Goal: Task Accomplishment & Management: Complete application form

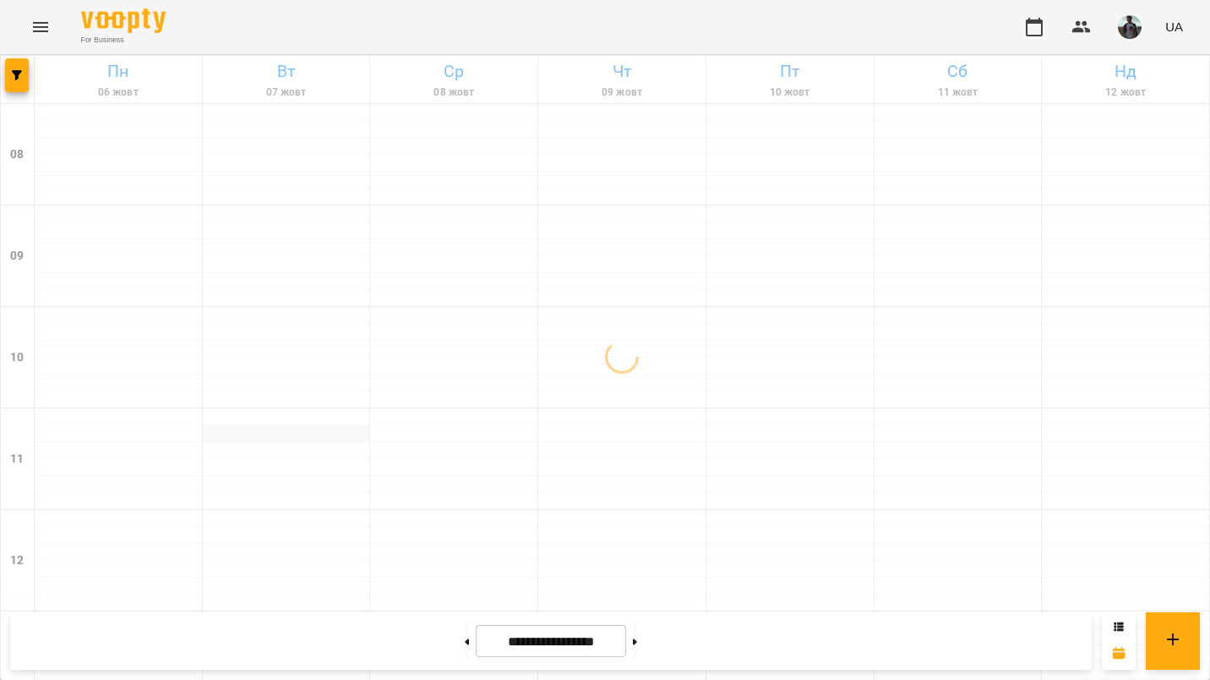
scroll to position [265, 0]
click at [20, 68] on button "button" at bounding box center [17, 75] width 24 height 34
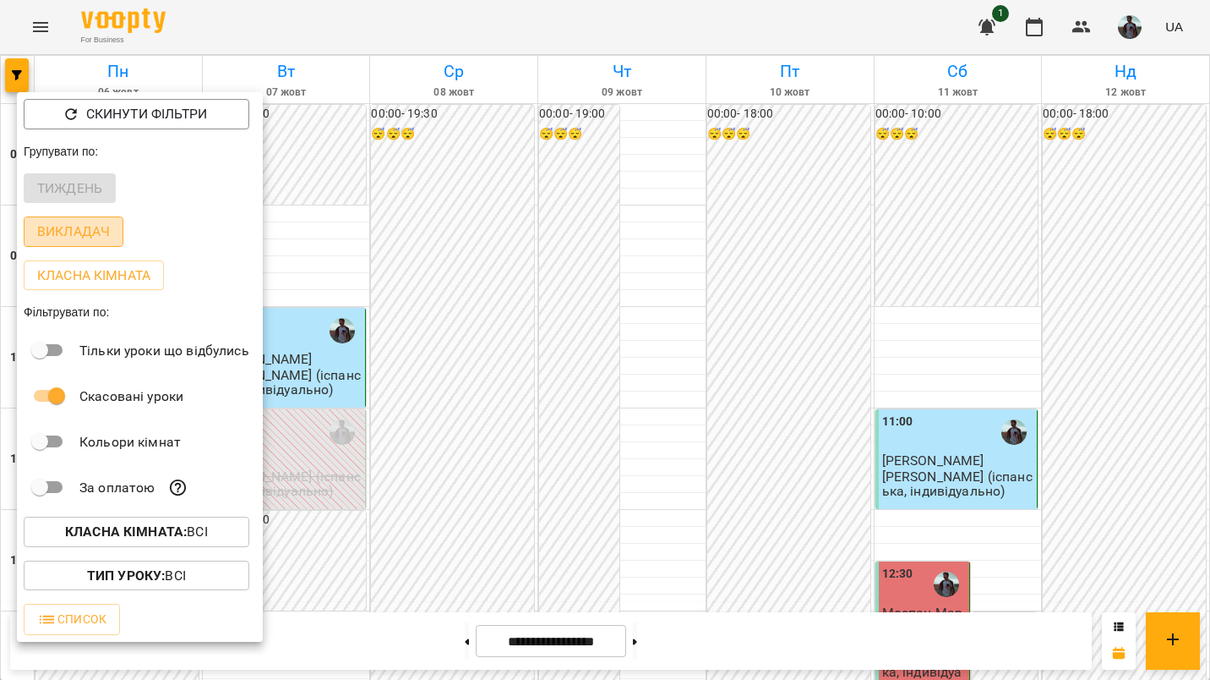
click at [100, 238] on p "Викладач" at bounding box center [73, 231] width 73 height 20
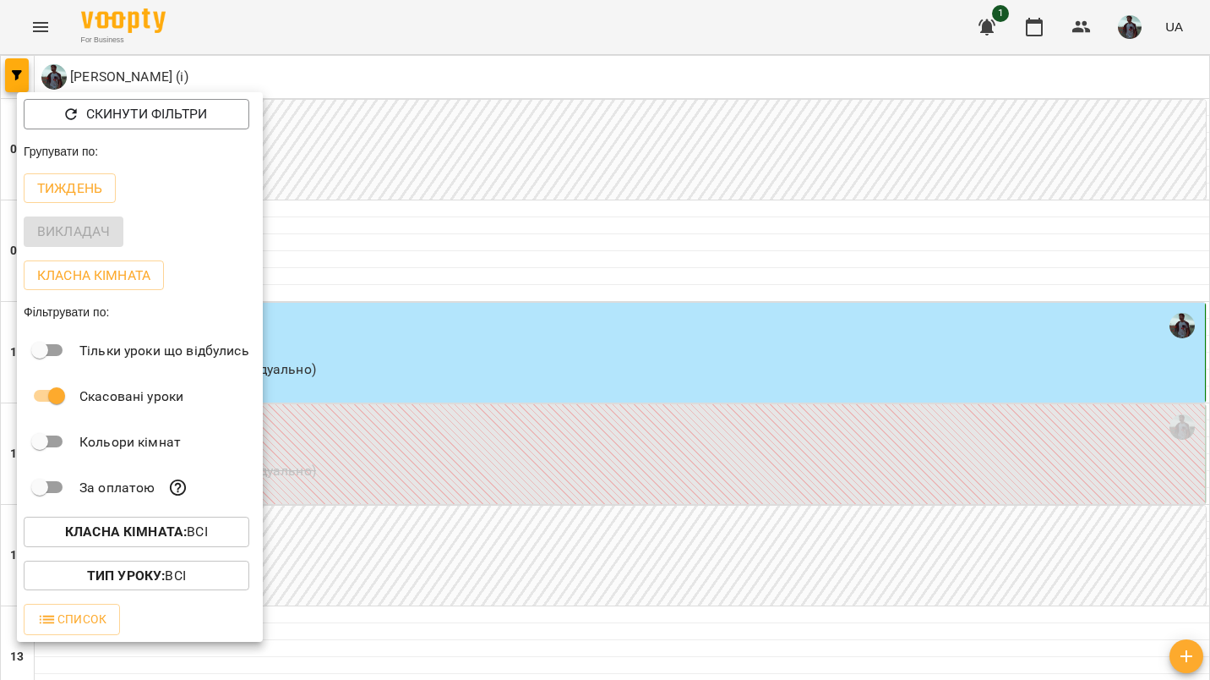
click at [443, 267] on div at bounding box center [605, 340] width 1210 height 680
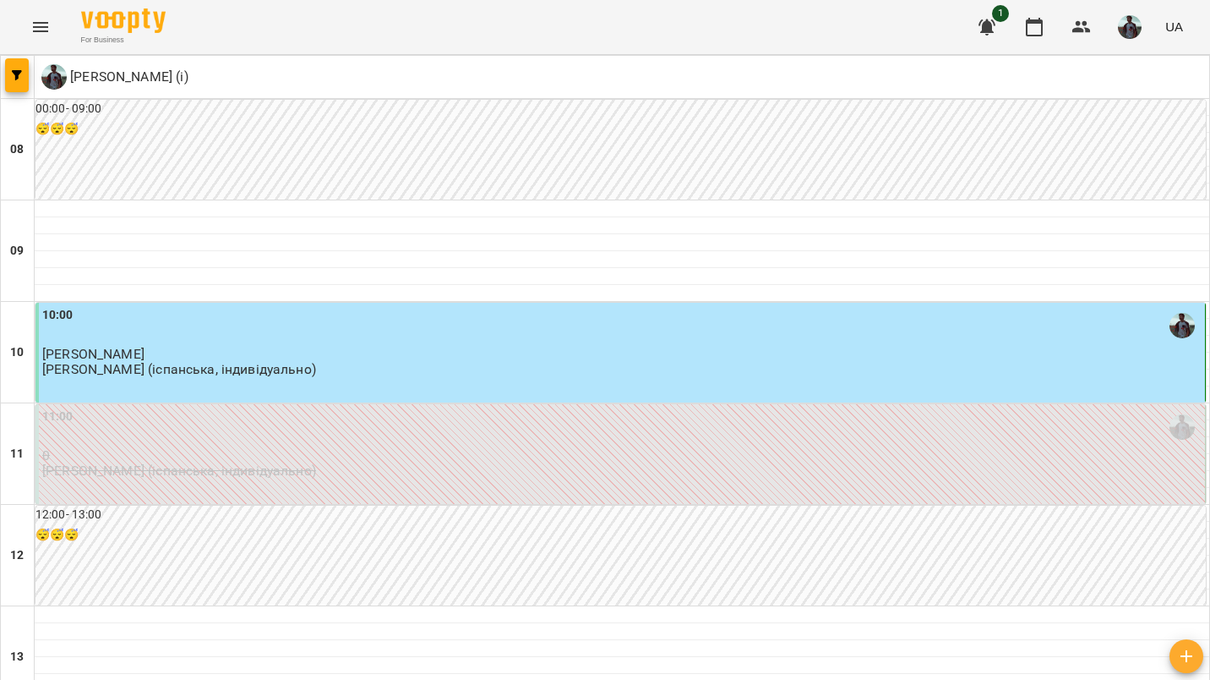
scroll to position [58, 0]
type input "**********"
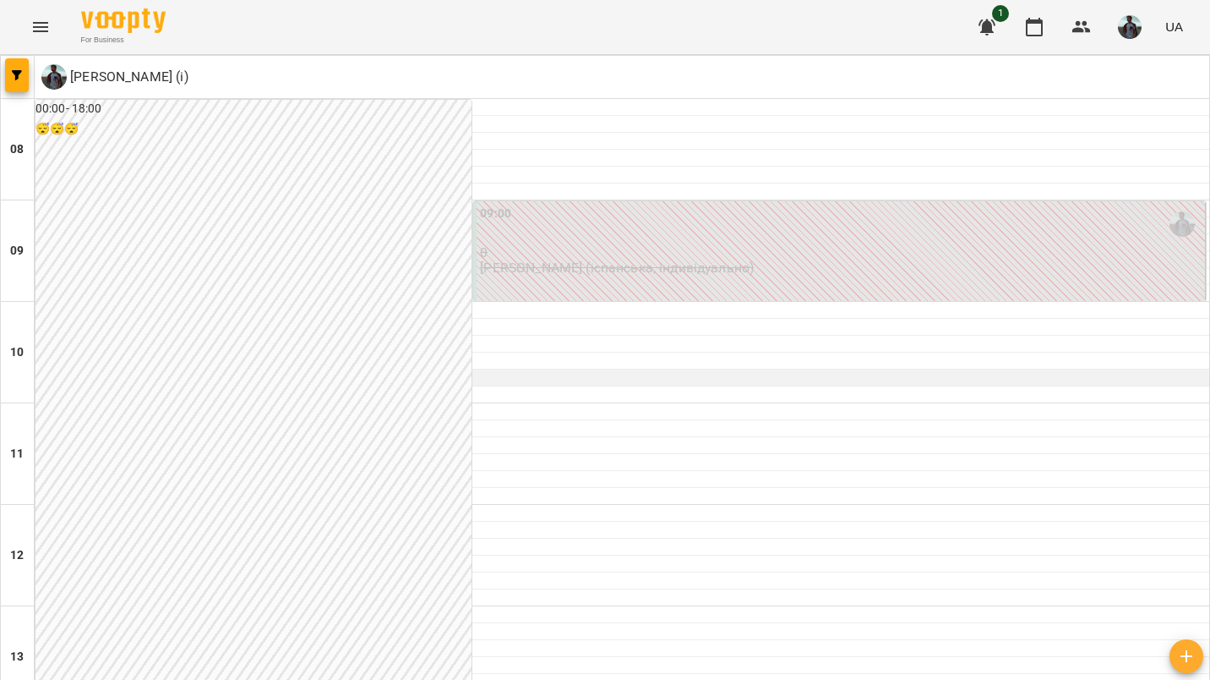
scroll to position [884, 0]
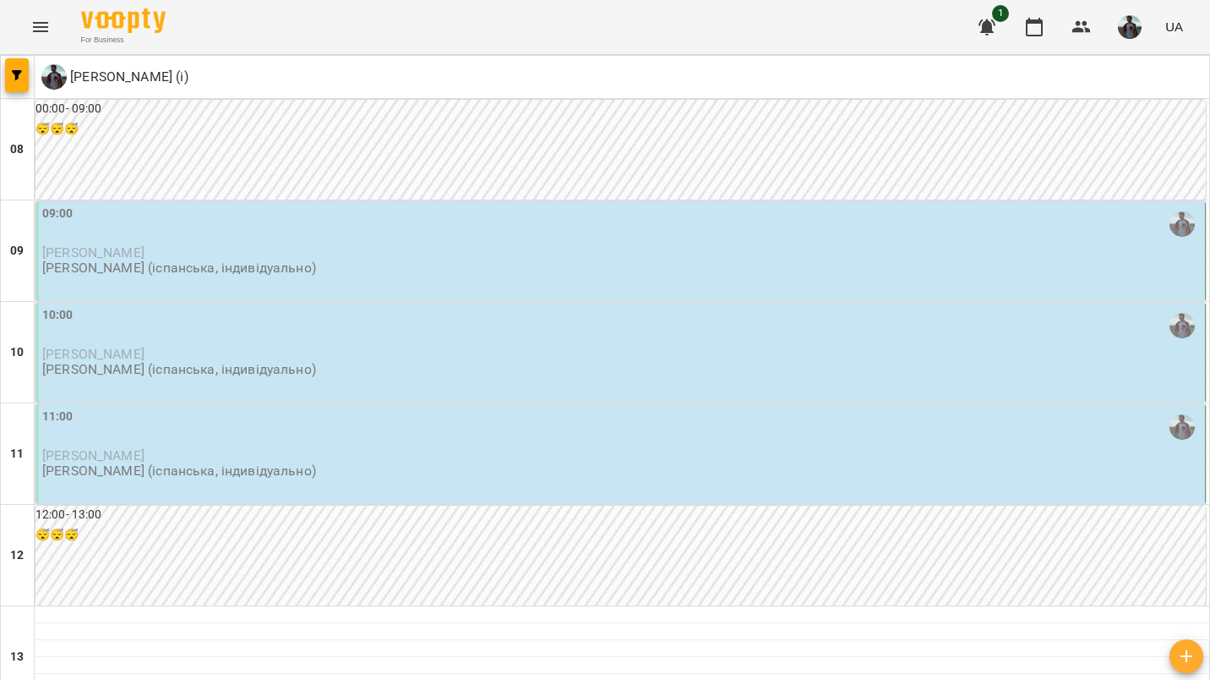
scroll to position [0, 0]
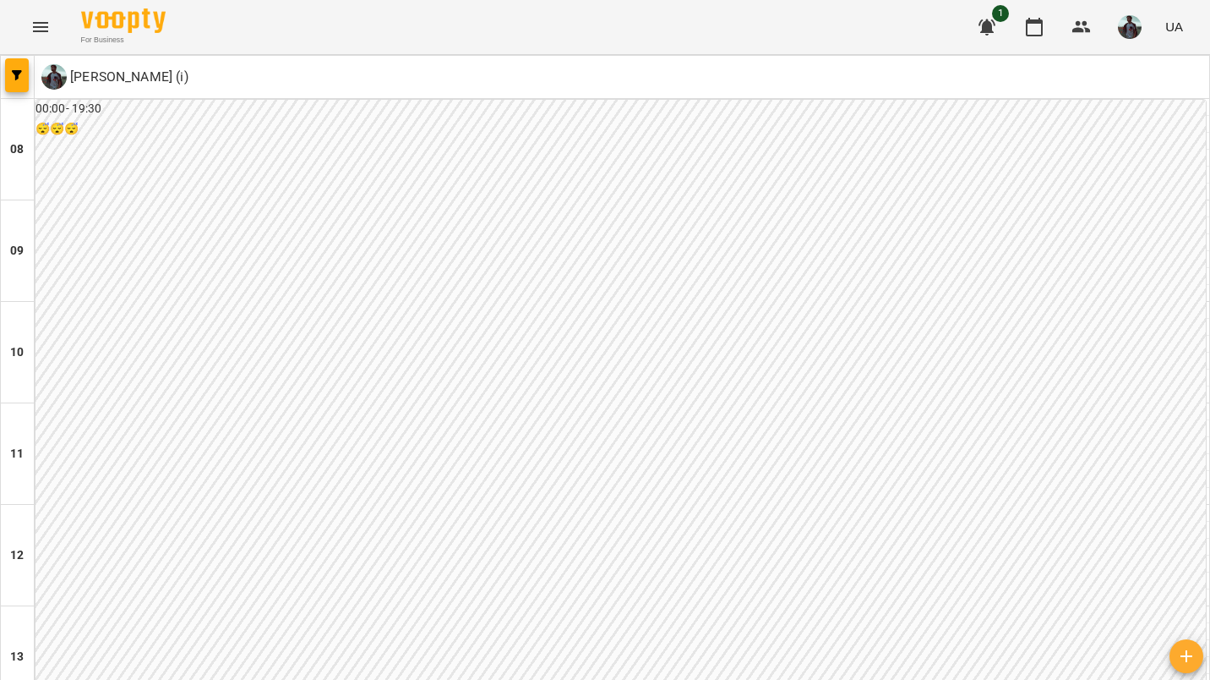
scroll to position [1052, 0]
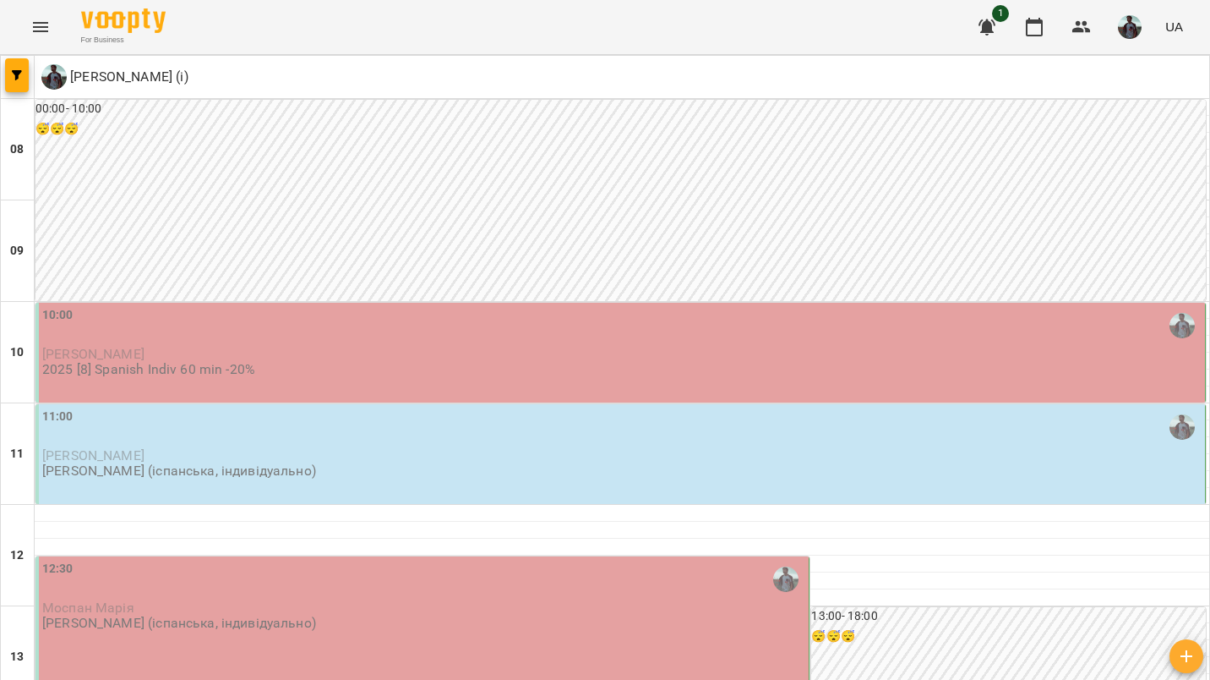
scroll to position [242, 0]
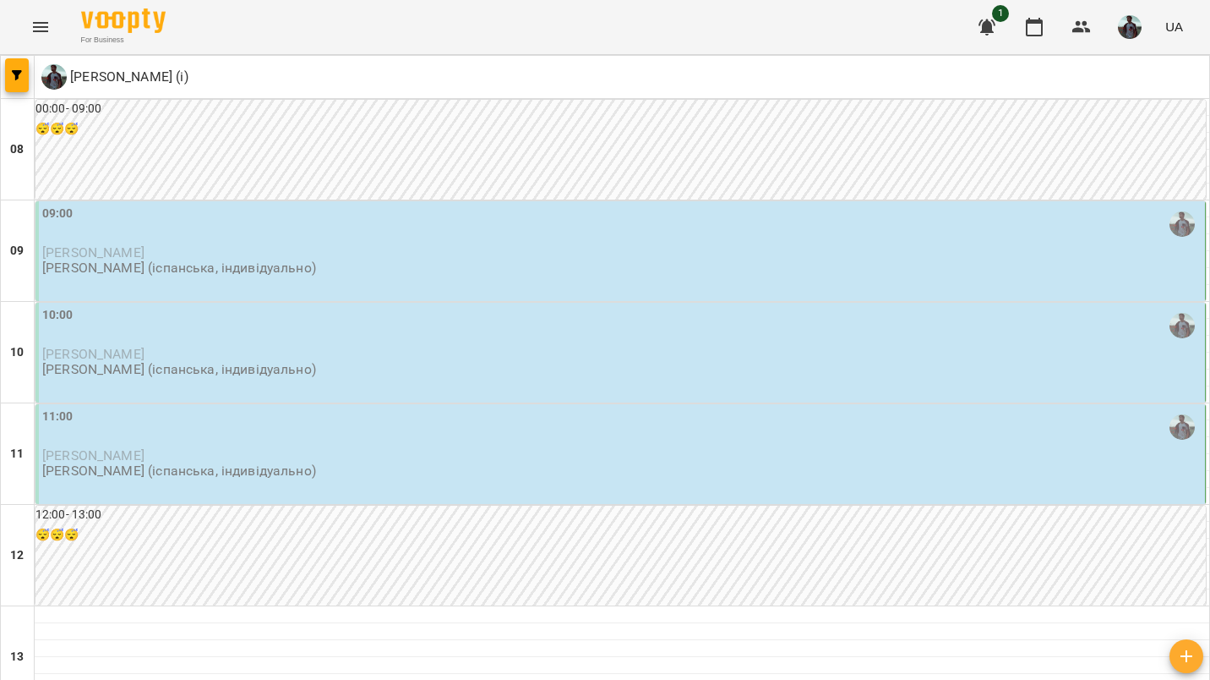
scroll to position [0, 0]
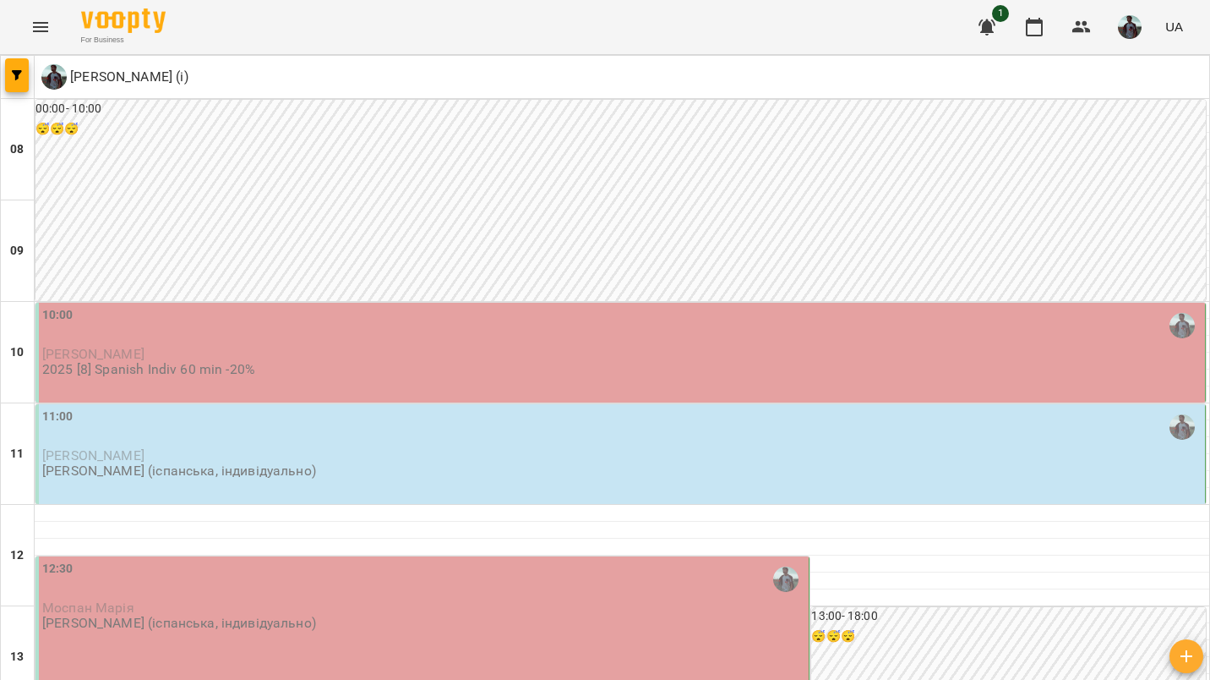
scroll to position [243, 0]
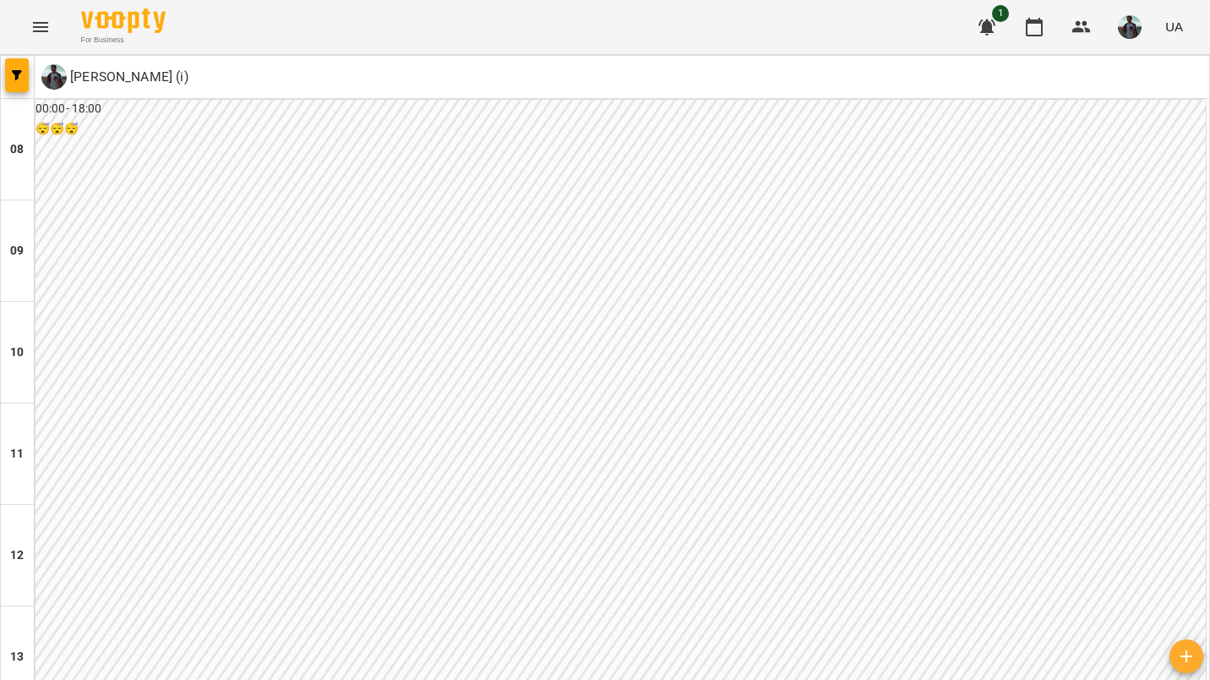
scroll to position [828, 0]
